Goal: Information Seeking & Learning: Learn about a topic

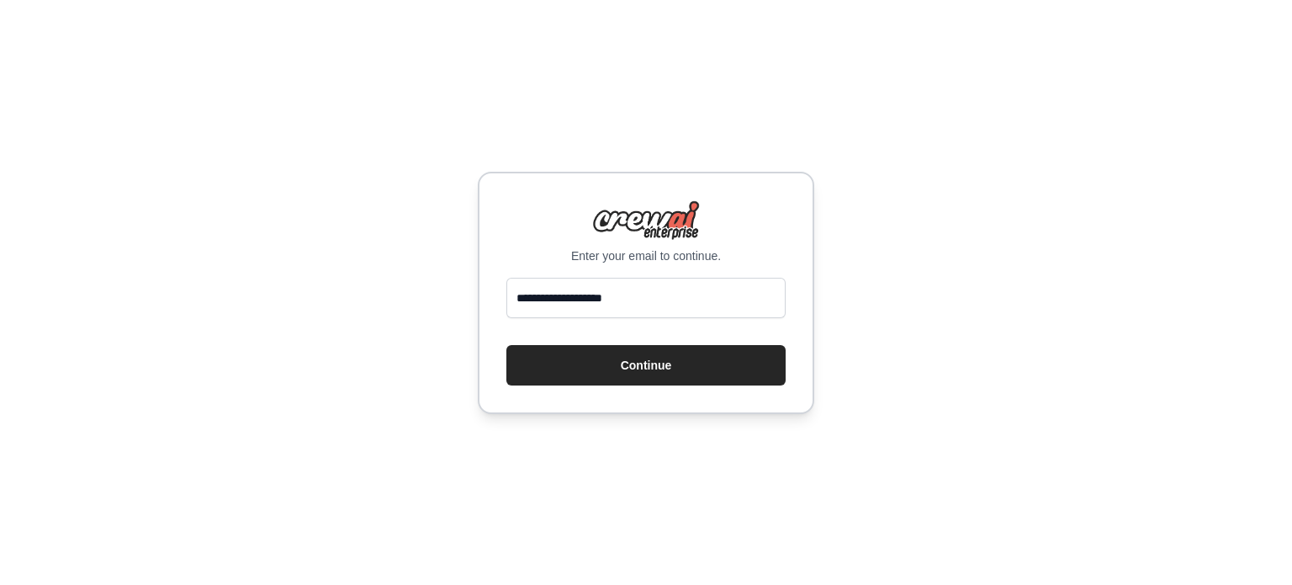
click at [569, 369] on button "Continue" at bounding box center [645, 365] width 279 height 40
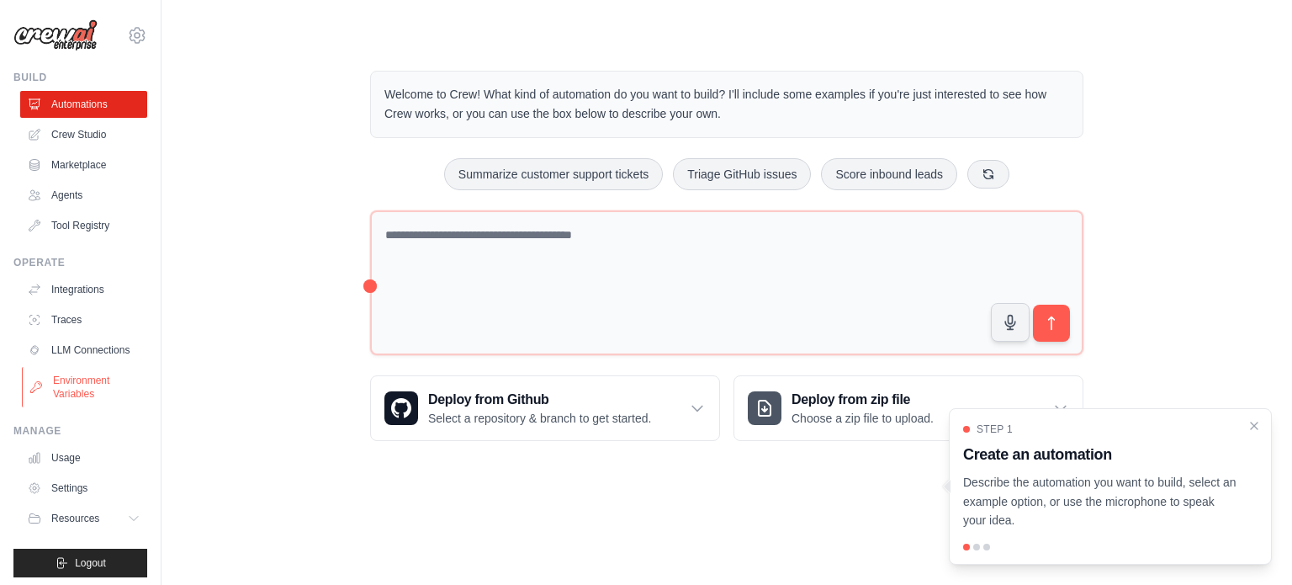
scroll to position [19, 0]
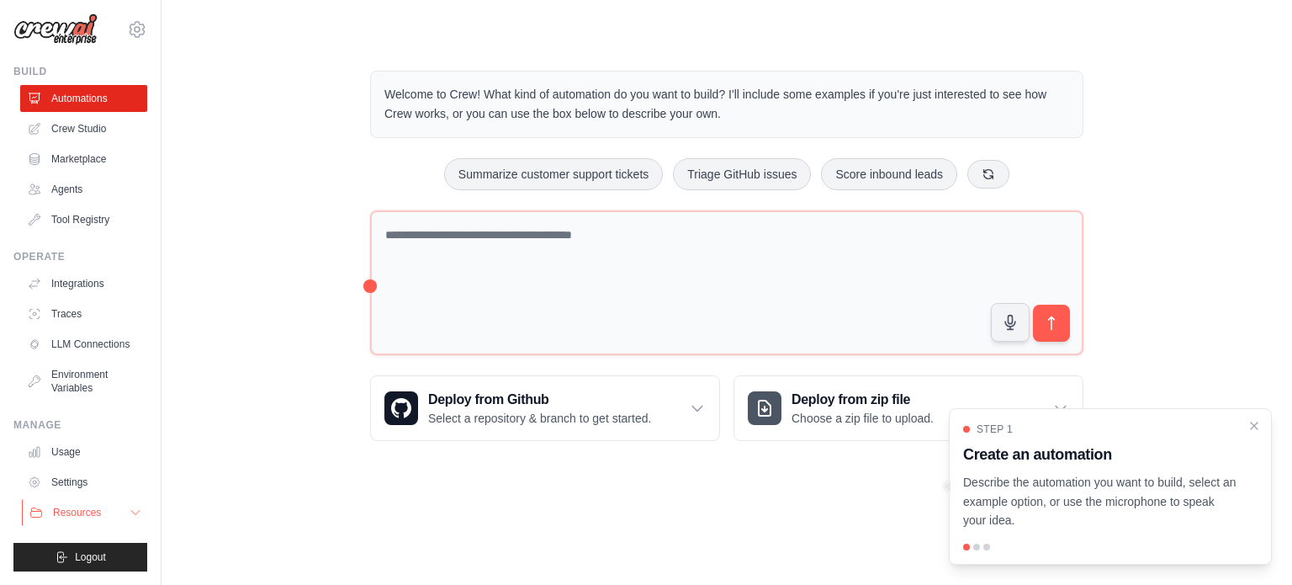
click at [87, 506] on span "Resources" at bounding box center [77, 511] width 48 height 13
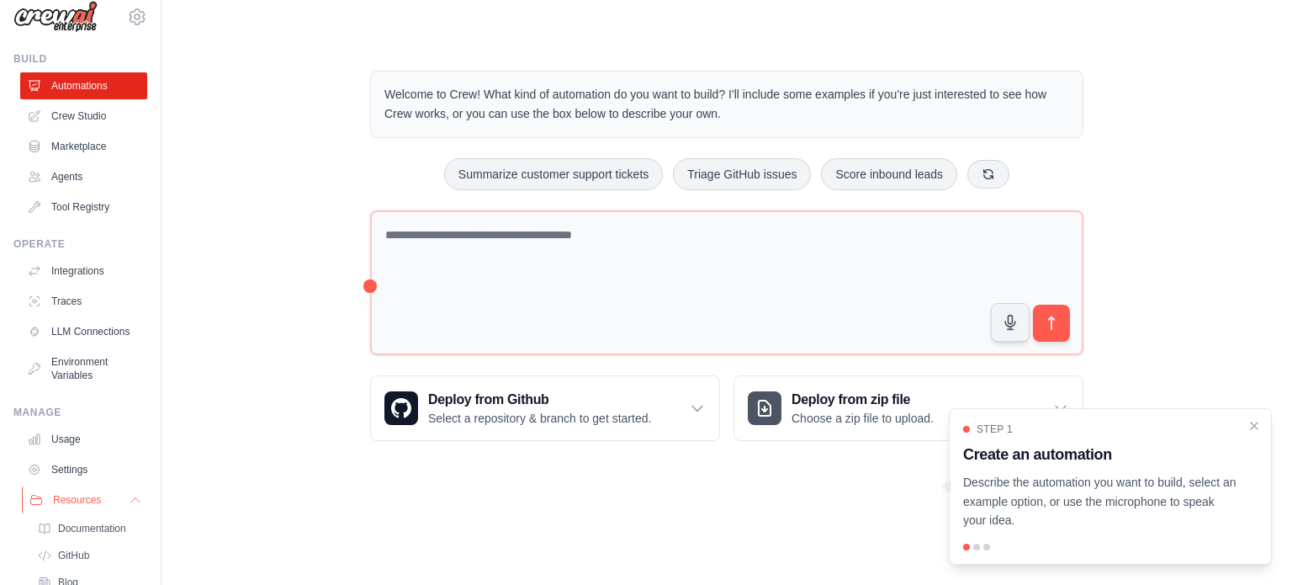
scroll to position [126, 0]
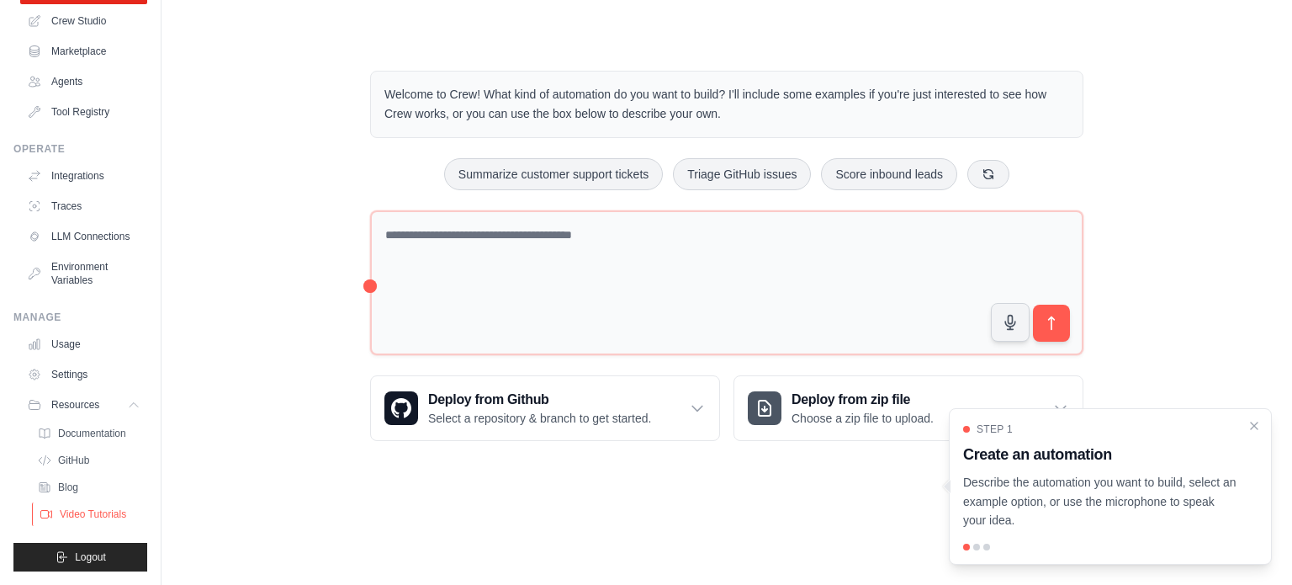
drag, startPoint x: 116, startPoint y: 530, endPoint x: 115, endPoint y: 518, distance: 11.8
click at [115, 518] on ul "Build Automations Crew Studio Marketplace Agents" at bounding box center [80, 264] width 134 height 614
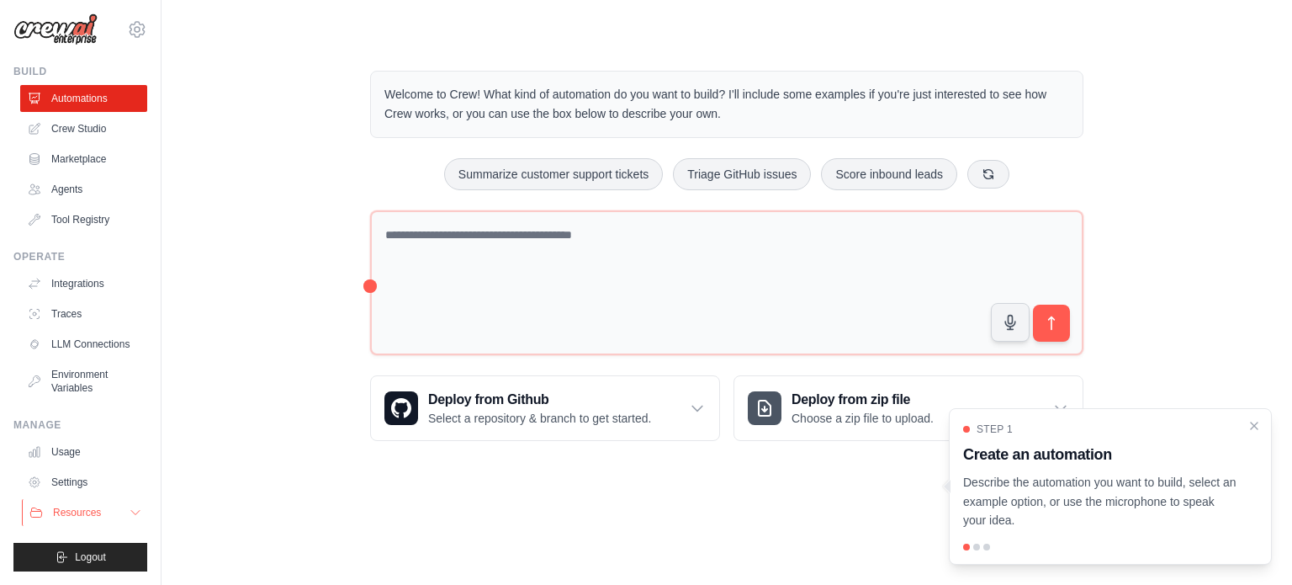
scroll to position [19, 0]
click at [129, 518] on icon at bounding box center [135, 511] width 13 height 13
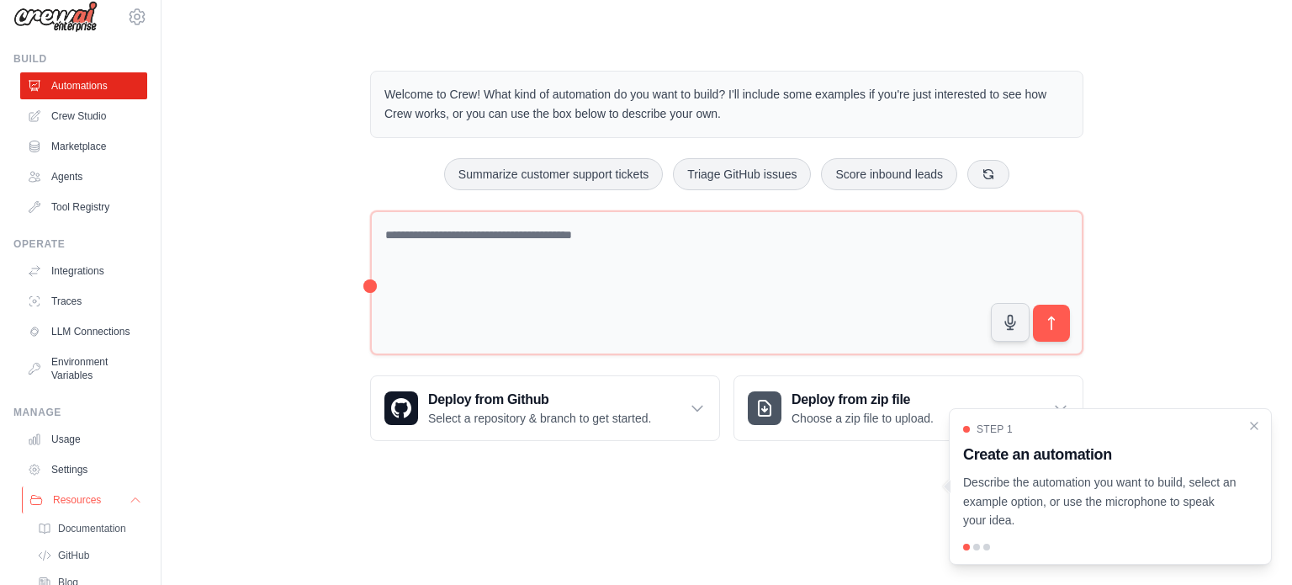
scroll to position [126, 0]
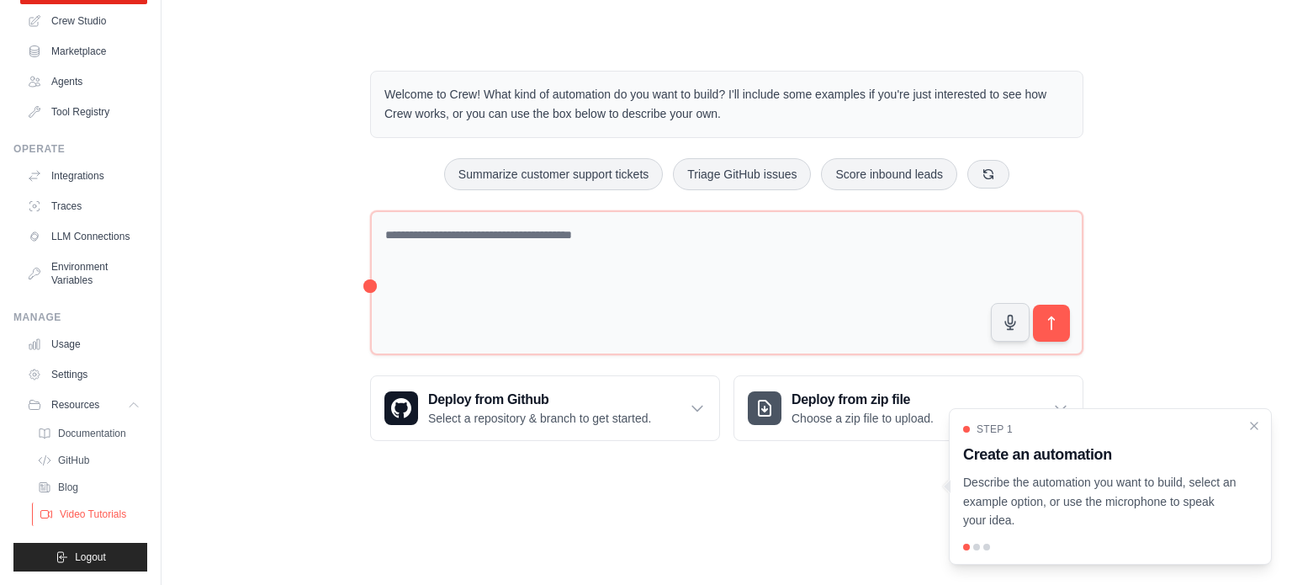
click at [114, 511] on span "Video Tutorials" at bounding box center [93, 513] width 66 height 13
